Goal: Transaction & Acquisition: Purchase product/service

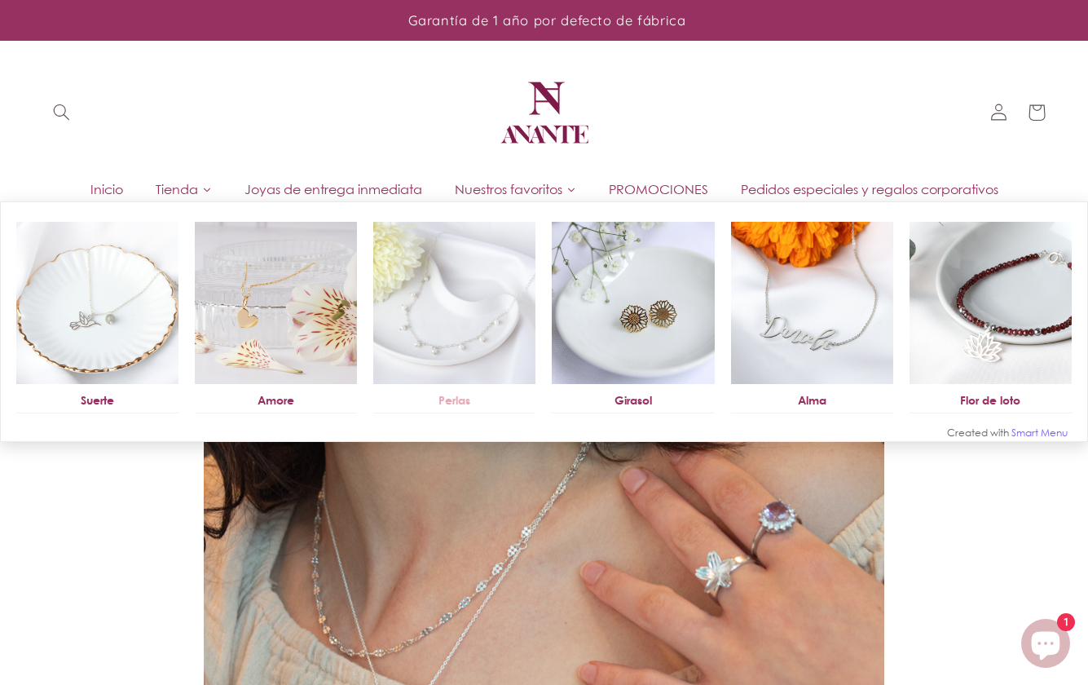
click at [458, 315] on img at bounding box center [454, 303] width 162 height 162
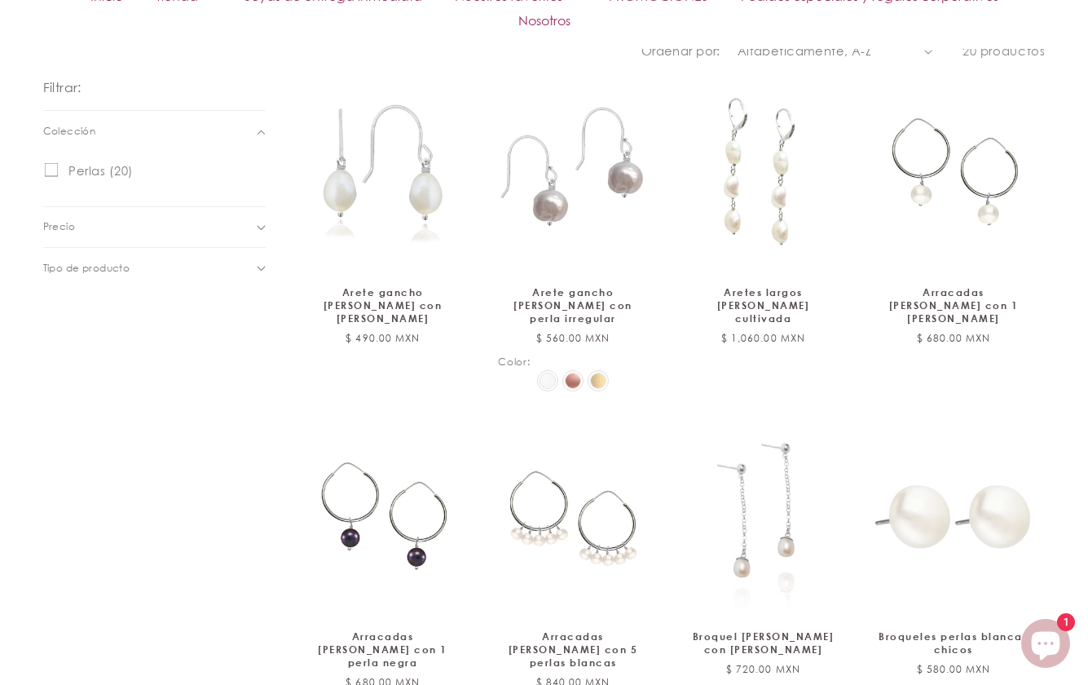
scroll to position [734, 0]
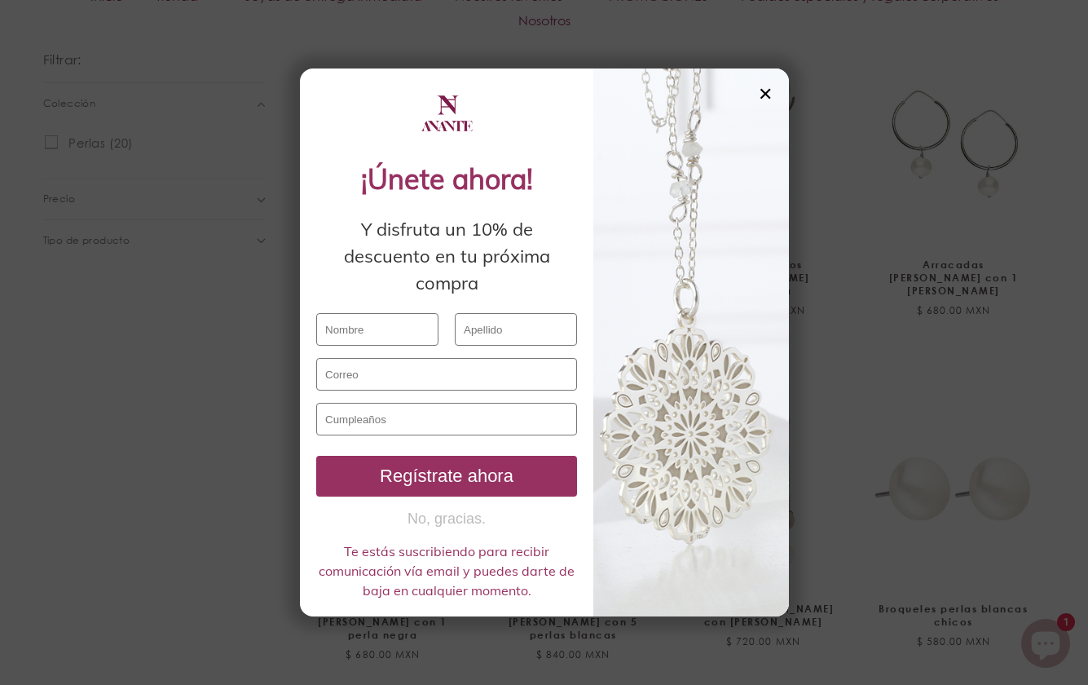
click at [763, 95] on div "✕" at bounding box center [765, 94] width 15 height 18
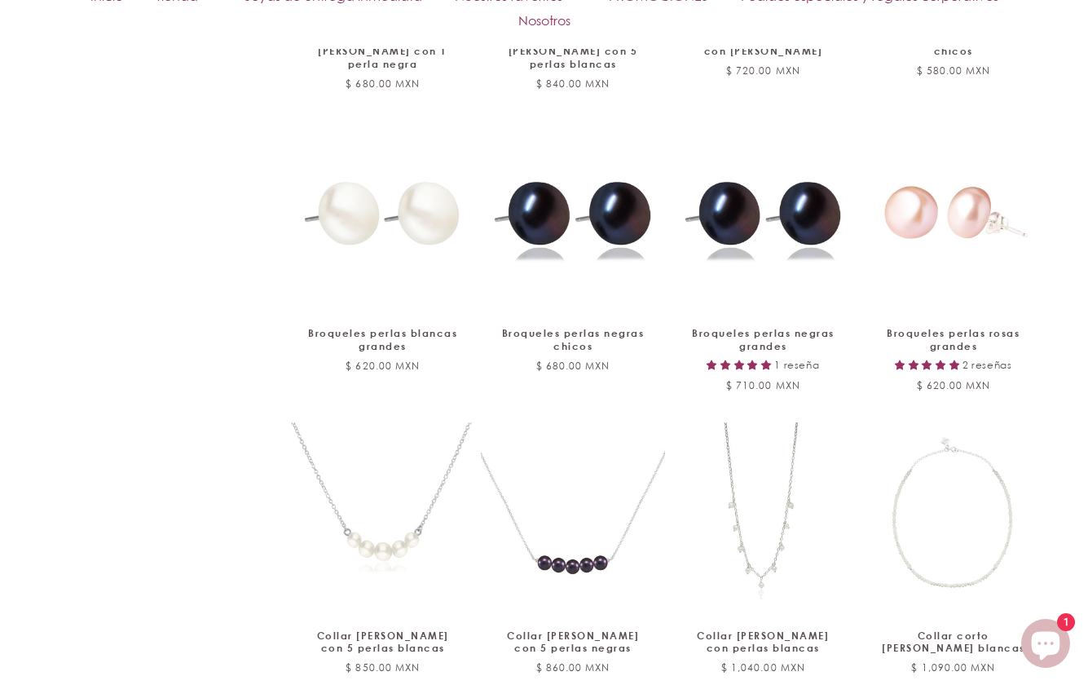
scroll to position [1549, 0]
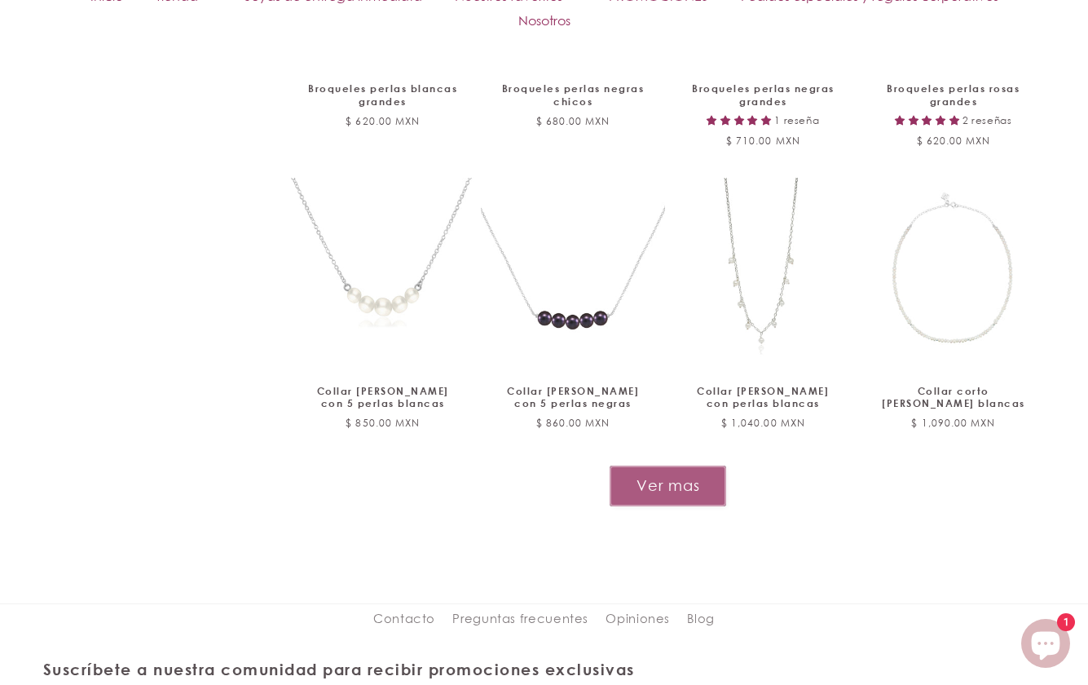
click at [624, 466] on button "Ver mas" at bounding box center [668, 486] width 117 height 40
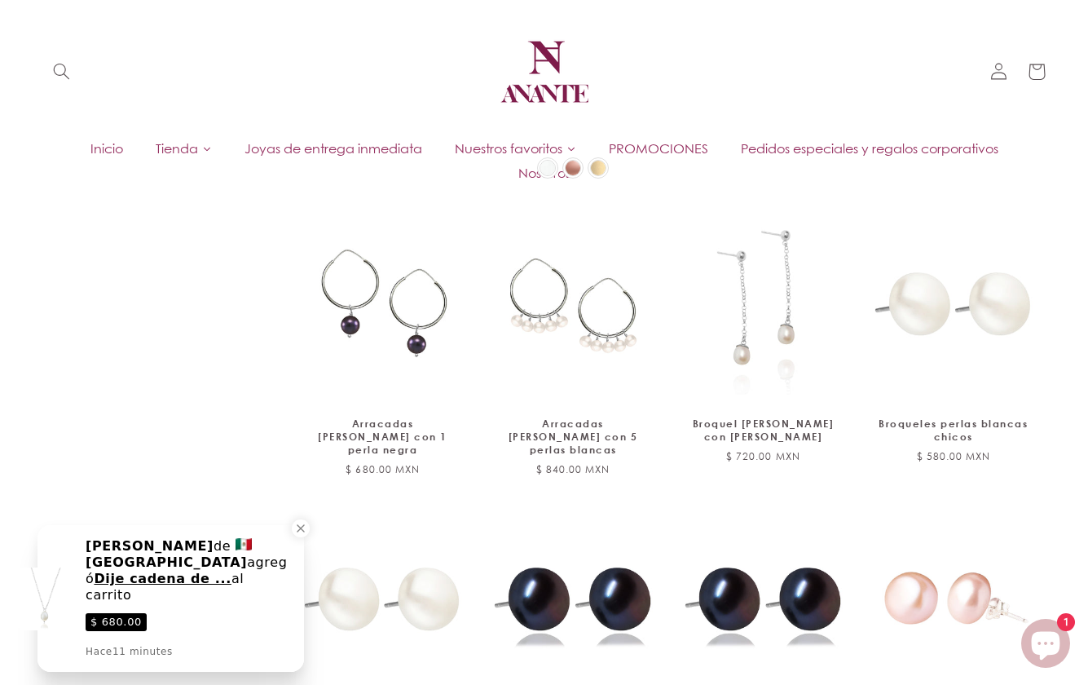
scroll to position [488, 0]
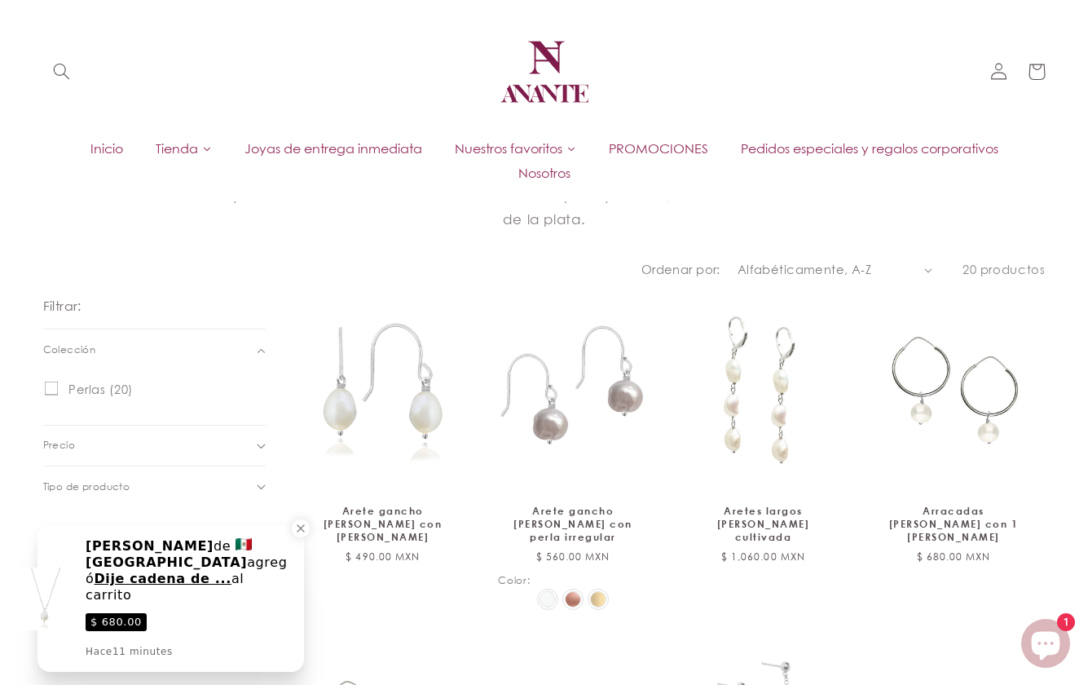
click at [175, 148] on span "Tienda" at bounding box center [177, 148] width 42 height 18
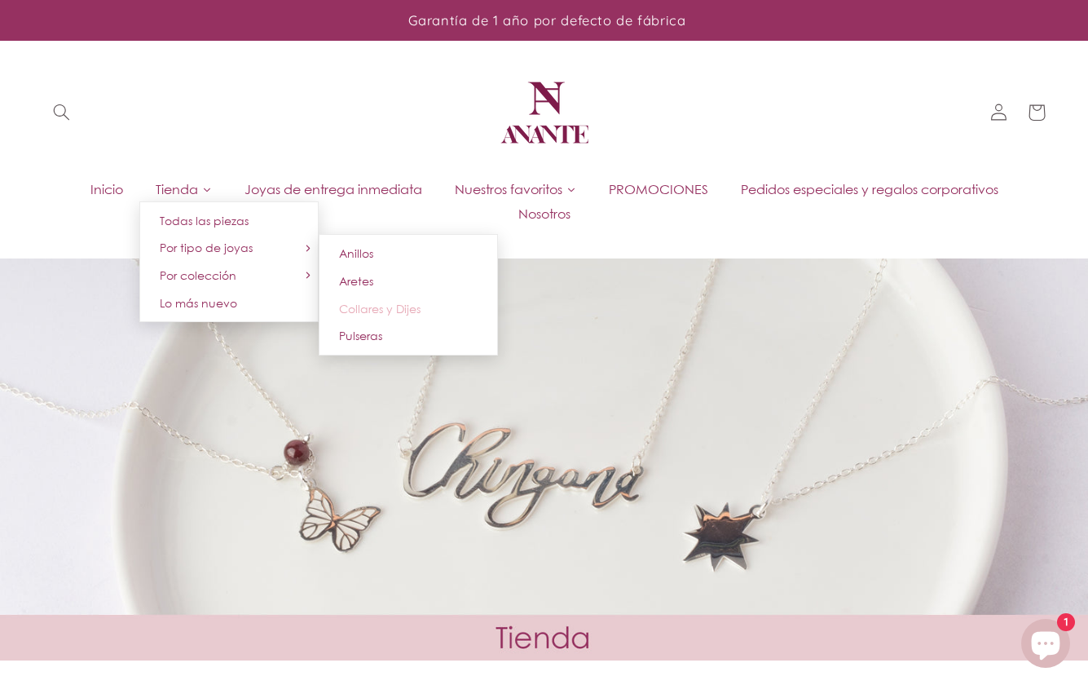
click at [391, 312] on span "Collares y Dijes" at bounding box center [380, 309] width 82 height 14
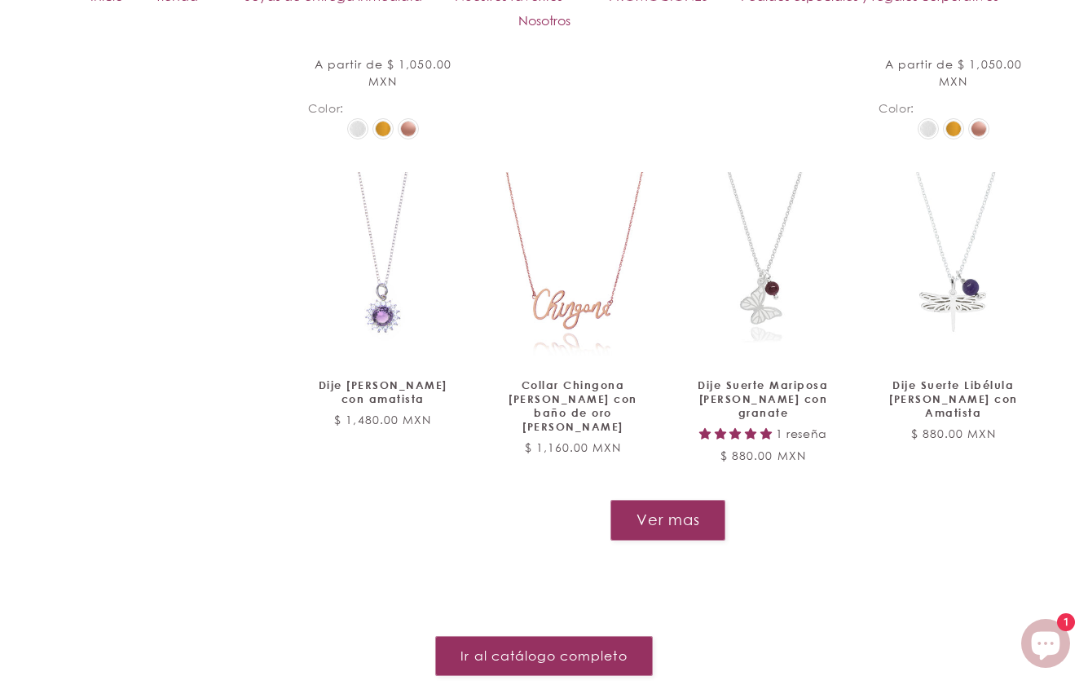
scroll to position [1875, 0]
